Goal: Obtain resource: Download file/media

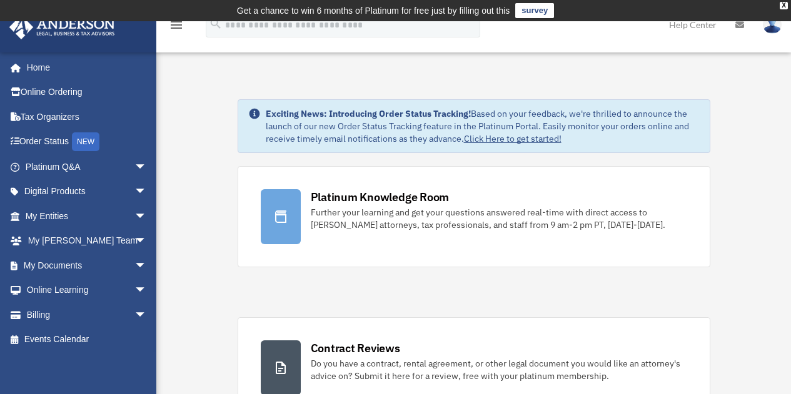
scroll to position [366, 0]
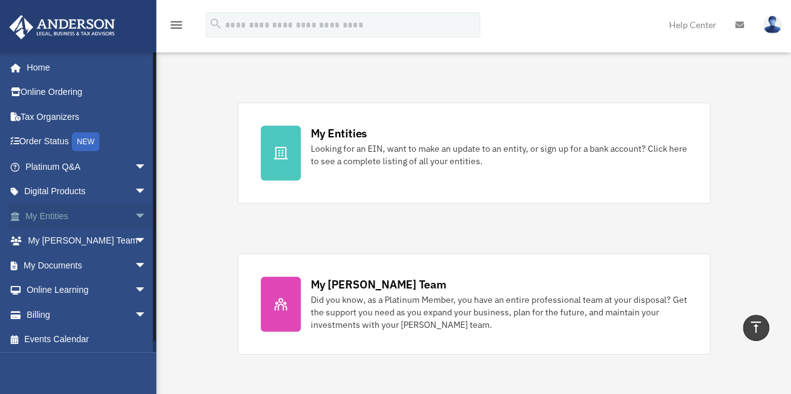
click at [134, 213] on span "arrow_drop_down" at bounding box center [146, 217] width 25 height 26
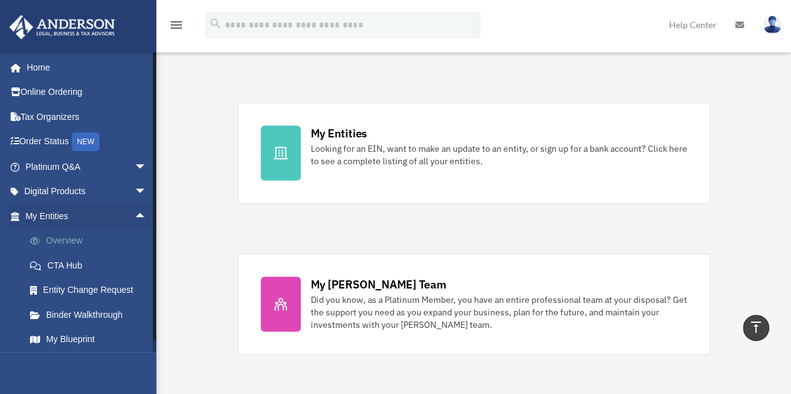
click at [81, 241] on link "Overview" at bounding box center [92, 241] width 148 height 25
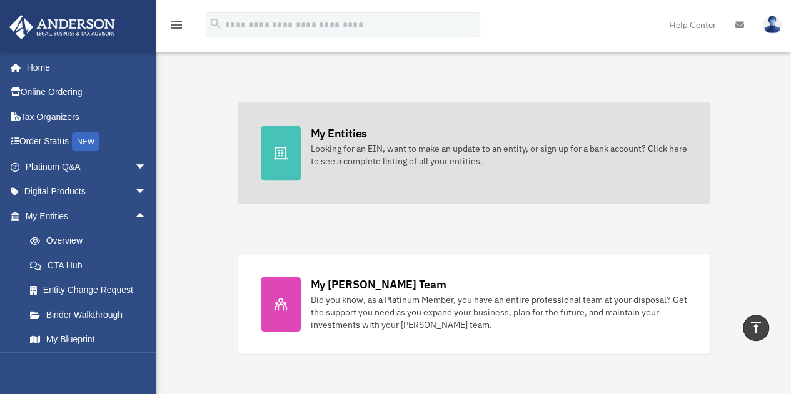
click at [324, 143] on div "Looking for an EIN, want to make an update to an entity, or sign up for a bank …" at bounding box center [499, 155] width 376 height 25
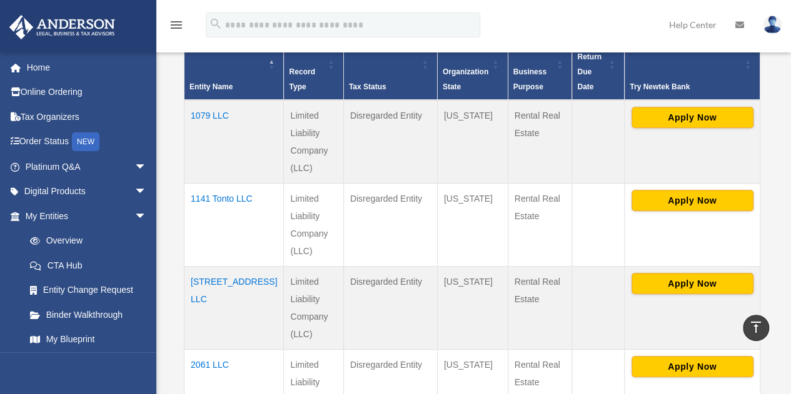
scroll to position [318, 0]
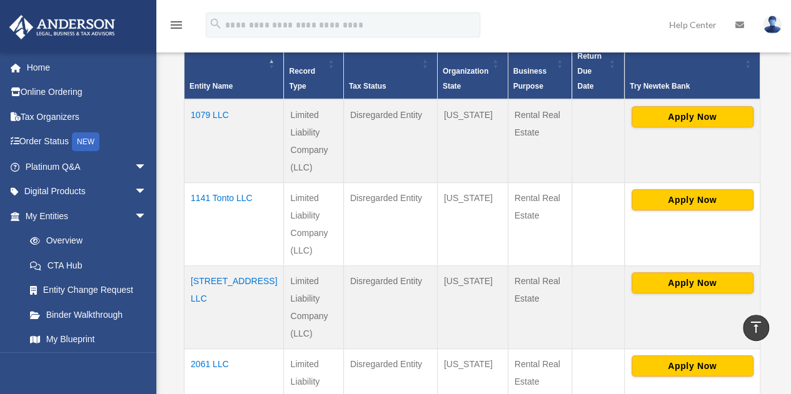
drag, startPoint x: 323, startPoint y: 216, endPoint x: 209, endPoint y: 181, distance: 118.2
click at [209, 183] on tr "1141 Tonto LLC Limited Liability Company (LLC) Disregarded Entity Arizona Renta…" at bounding box center [472, 224] width 576 height 83
click at [209, 183] on td "1141 Tonto LLC" at bounding box center [233, 224] width 99 height 83
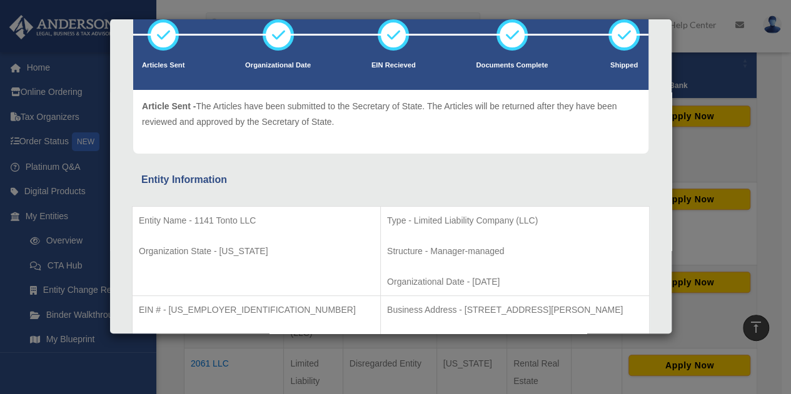
scroll to position [0, 0]
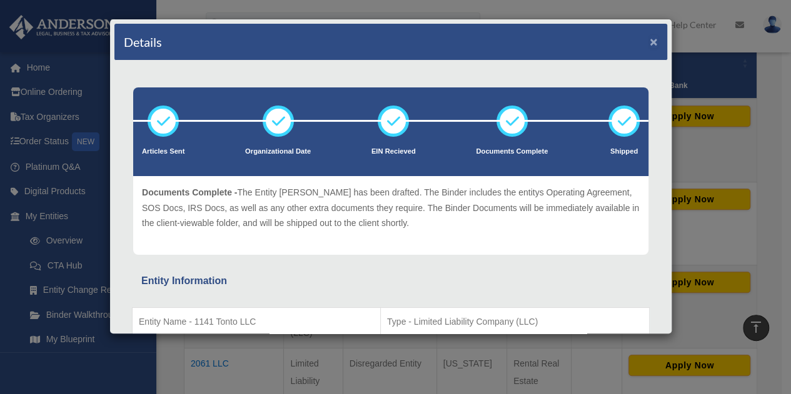
click at [649, 42] on button "×" at bounding box center [653, 41] width 8 height 13
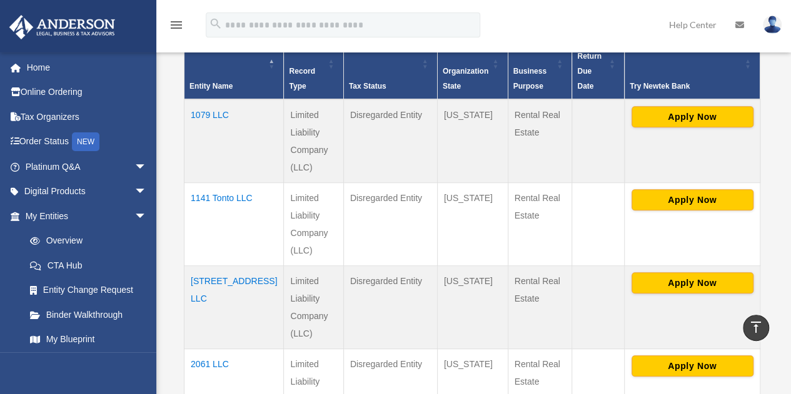
click at [209, 99] on td "1079 LLC" at bounding box center [233, 141] width 99 height 84
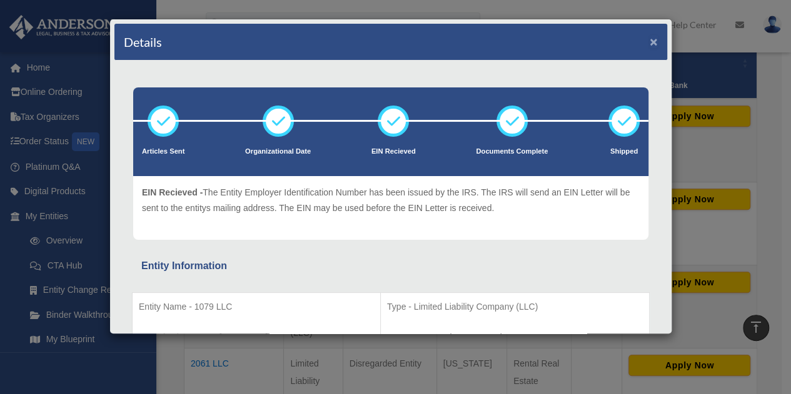
click at [649, 42] on button "×" at bounding box center [653, 41] width 8 height 13
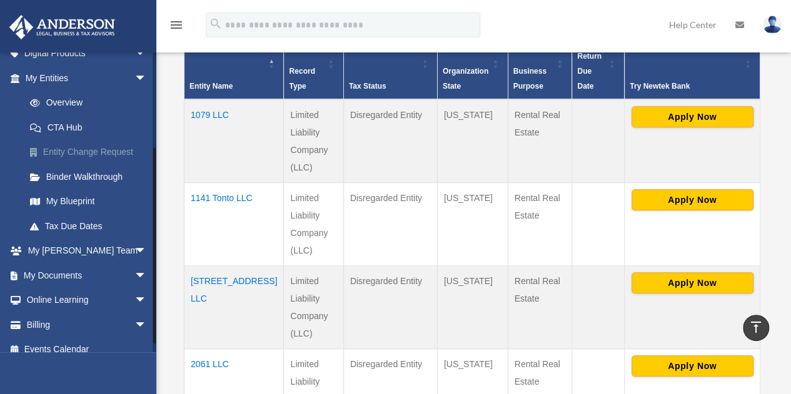
scroll to position [150, 0]
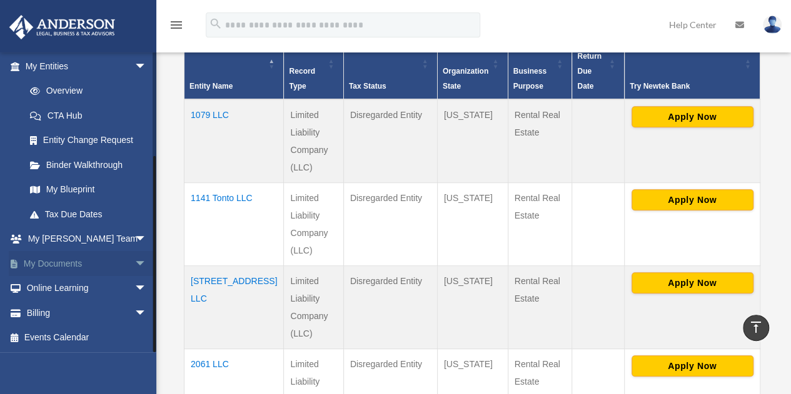
click at [134, 262] on span "arrow_drop_down" at bounding box center [146, 264] width 25 height 26
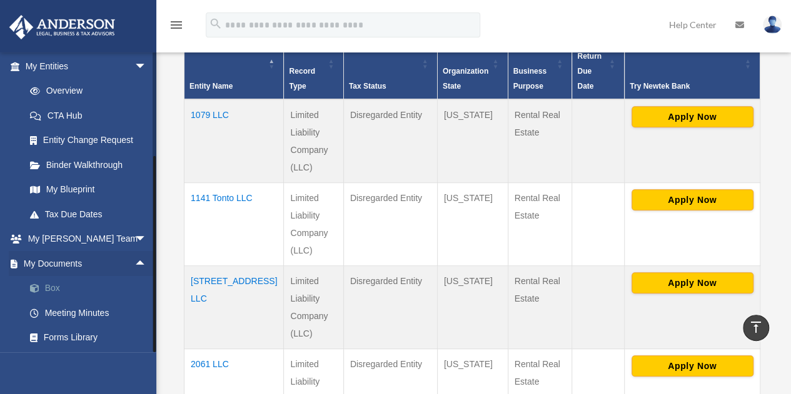
click at [56, 286] on link "Box" at bounding box center [92, 288] width 148 height 25
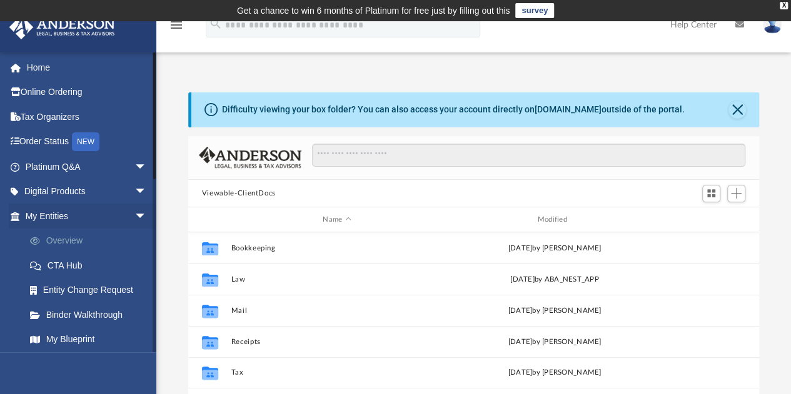
scroll to position [274, 561]
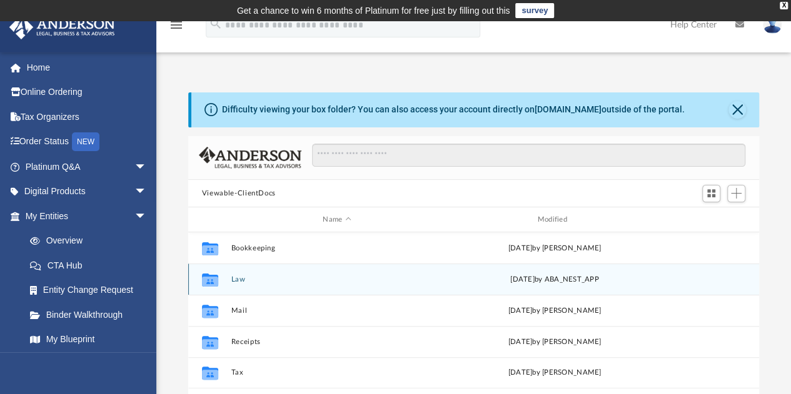
click at [264, 281] on button "Law" at bounding box center [337, 280] width 212 height 8
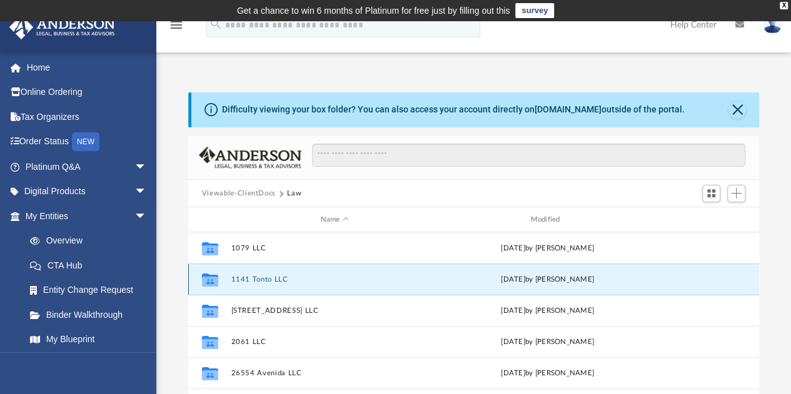
click at [264, 281] on button "1141 Tonto LLC" at bounding box center [335, 280] width 208 height 8
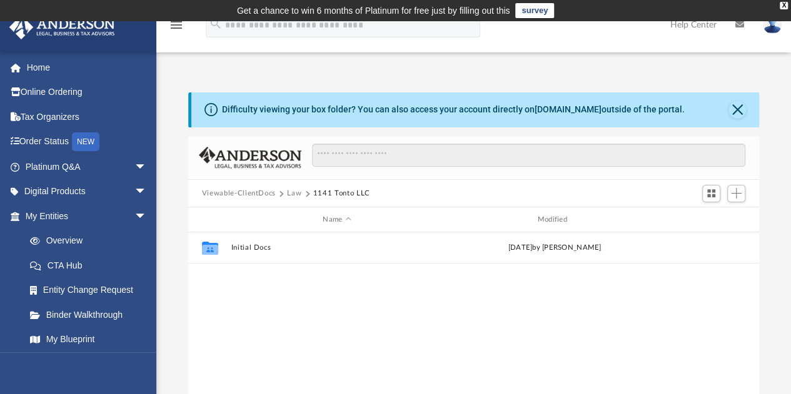
click at [264, 281] on div "Collaborated Folder Initial Docs Sat Aug 16 2025 by Samantha Turner" at bounding box center [473, 362] width 571 height 259
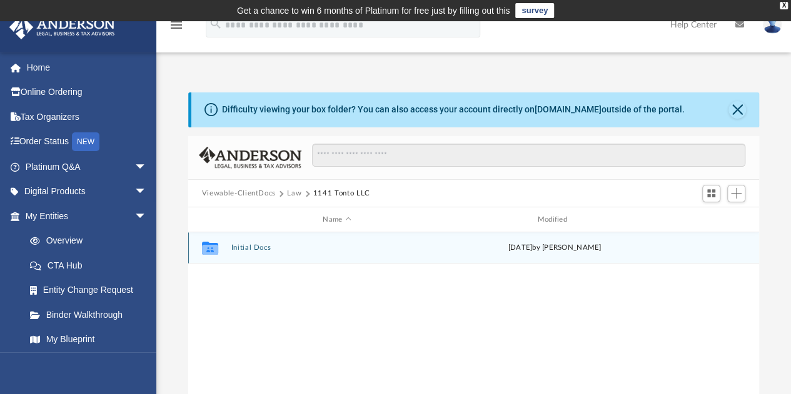
click at [254, 253] on div "Collaborated Folder Initial Docs Sat Aug 16 2025 by Samantha Turner" at bounding box center [473, 248] width 571 height 31
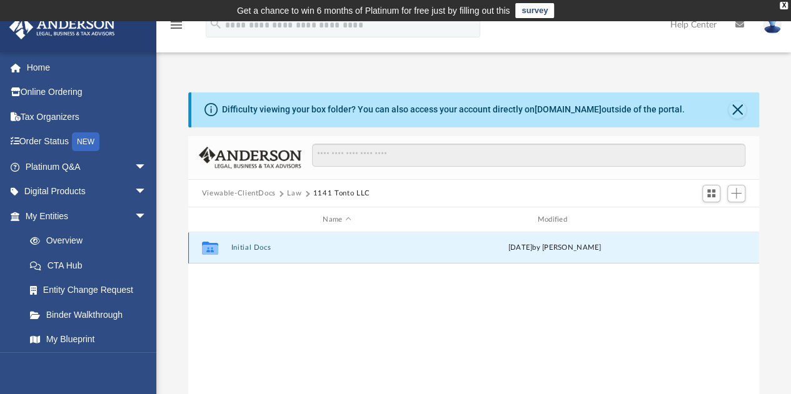
click at [254, 253] on div "Collaborated Folder Initial Docs Sat Aug 16 2025 by Samantha Turner" at bounding box center [473, 248] width 571 height 31
click at [241, 249] on button "Initial Docs" at bounding box center [337, 248] width 212 height 8
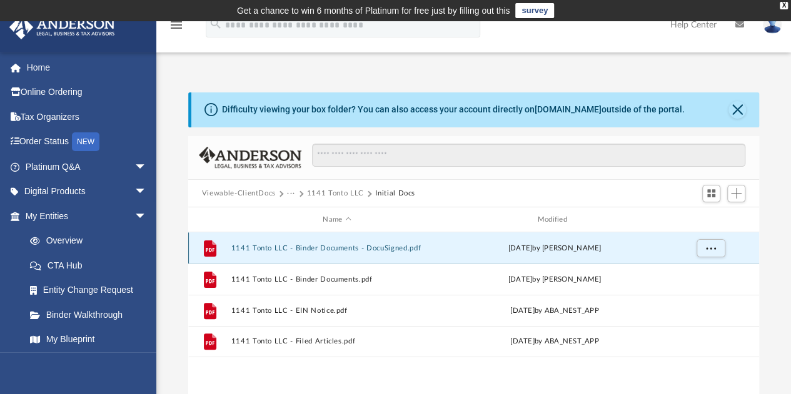
click at [256, 248] on button "1141 Tonto LLC - Binder Documents - DocuSigned.pdf" at bounding box center [337, 248] width 212 height 8
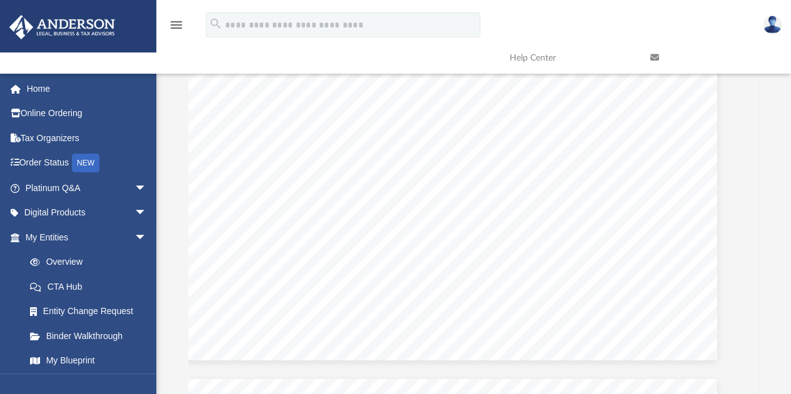
scroll to position [8954, 25]
click at [308, 352] on div "Operating Agreement of 1141 Tonto LLC Page 1 of 43 OPERATING AGREEMENT OF 1141 …" at bounding box center [449, 27] width 536 height 694
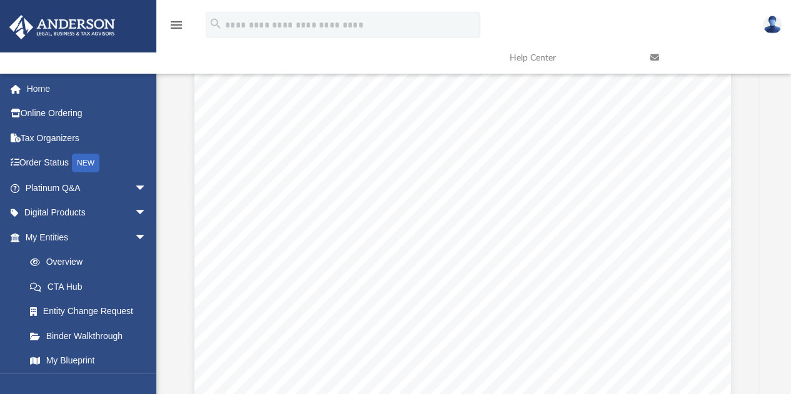
scroll to position [9369, 11]
